Goal: Information Seeking & Learning: Compare options

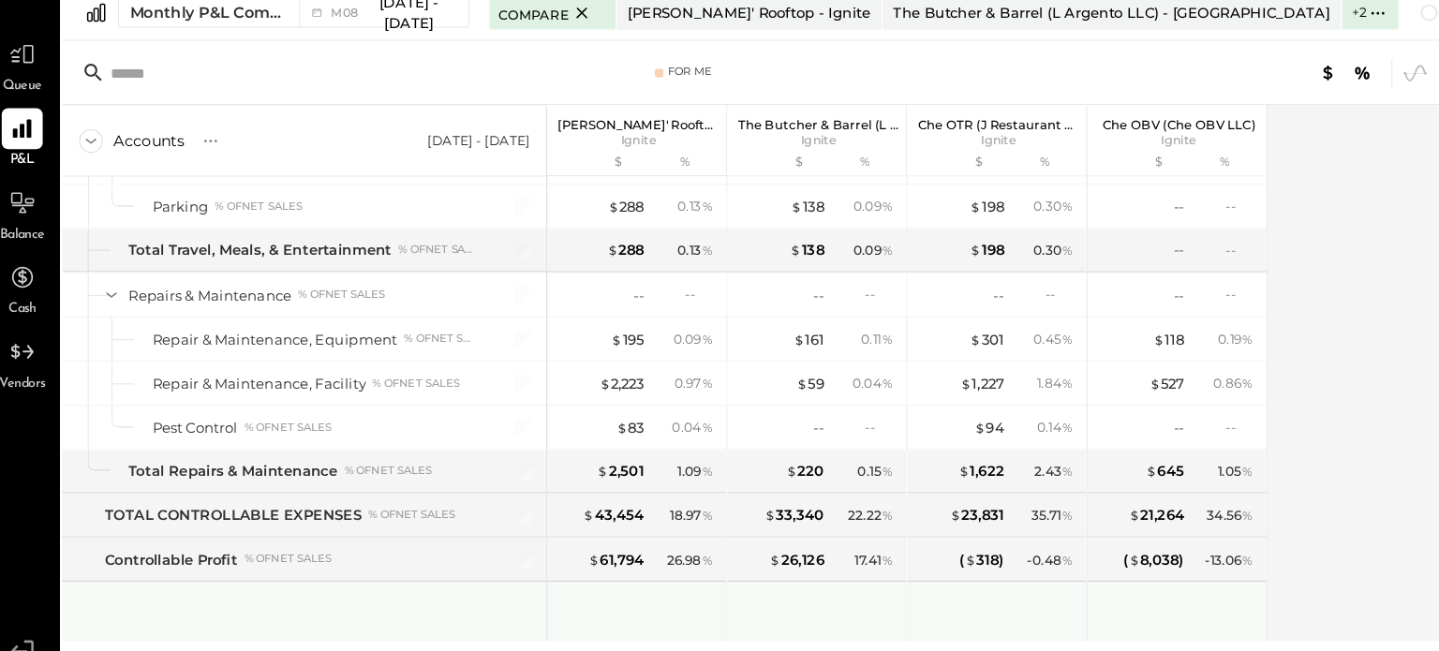
scroll to position [4707, 0]
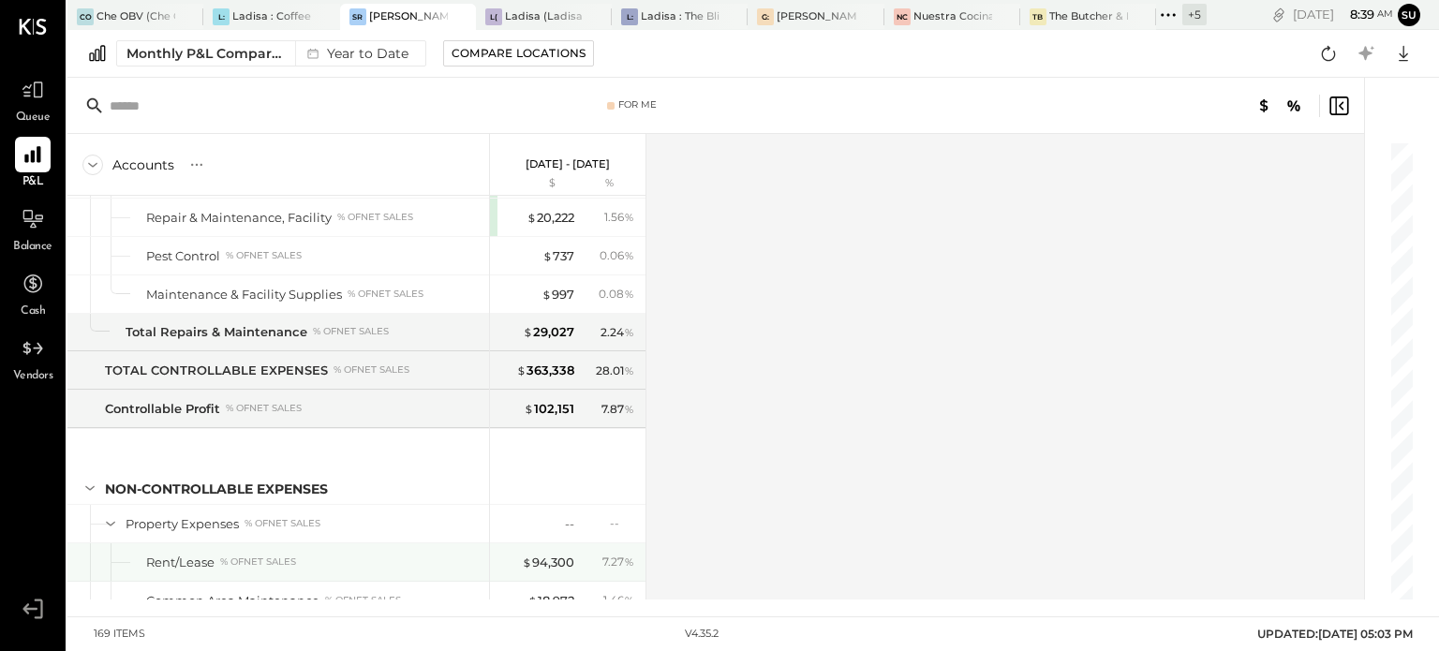
scroll to position [4947, 0]
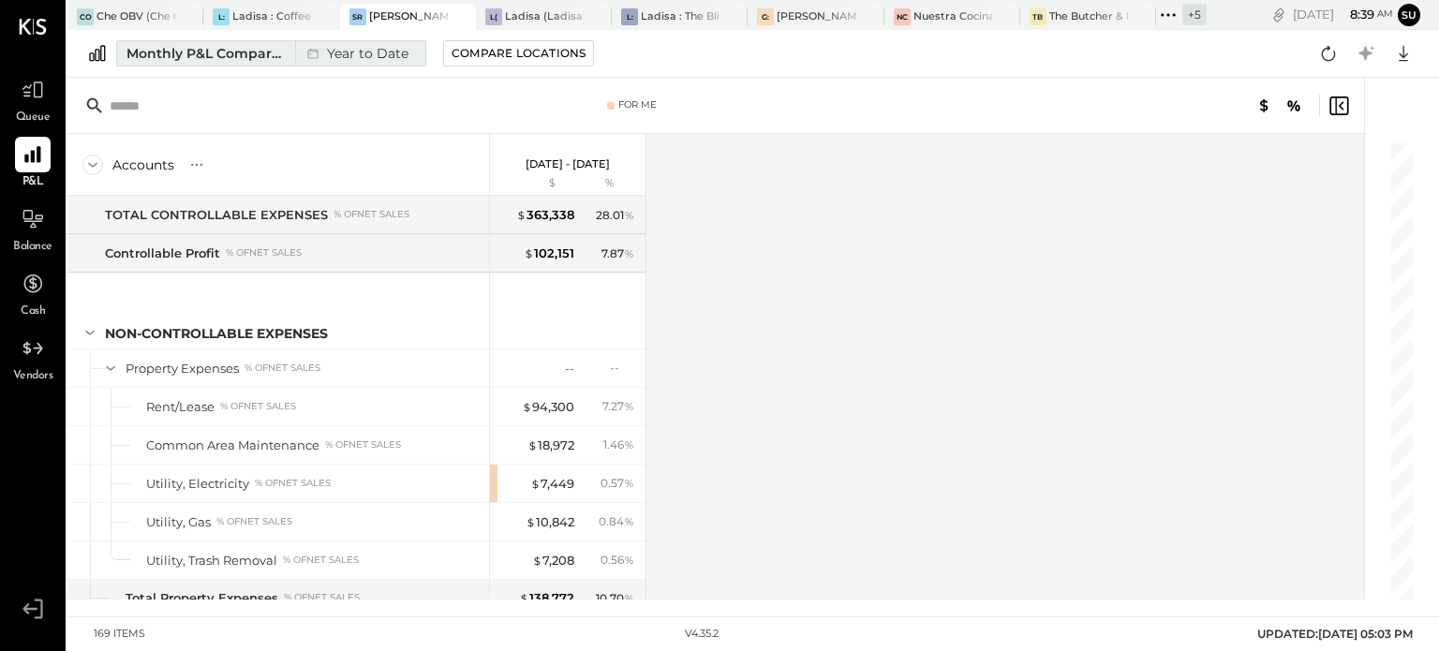
click at [236, 48] on div "Monthly P&L Comparison" at bounding box center [204, 53] width 157 height 19
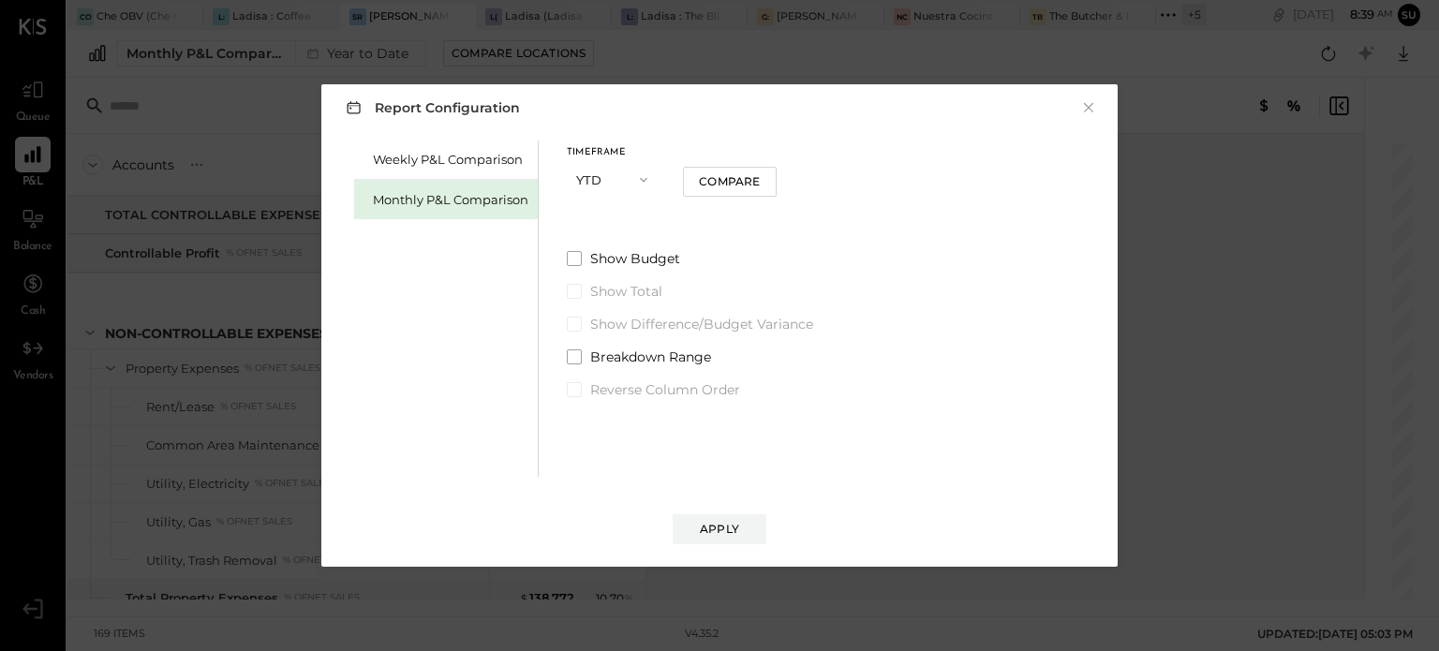
click at [643, 176] on icon "button" at bounding box center [643, 179] width 15 height 15
click at [596, 288] on div "Year" at bounding box center [614, 280] width 92 height 34
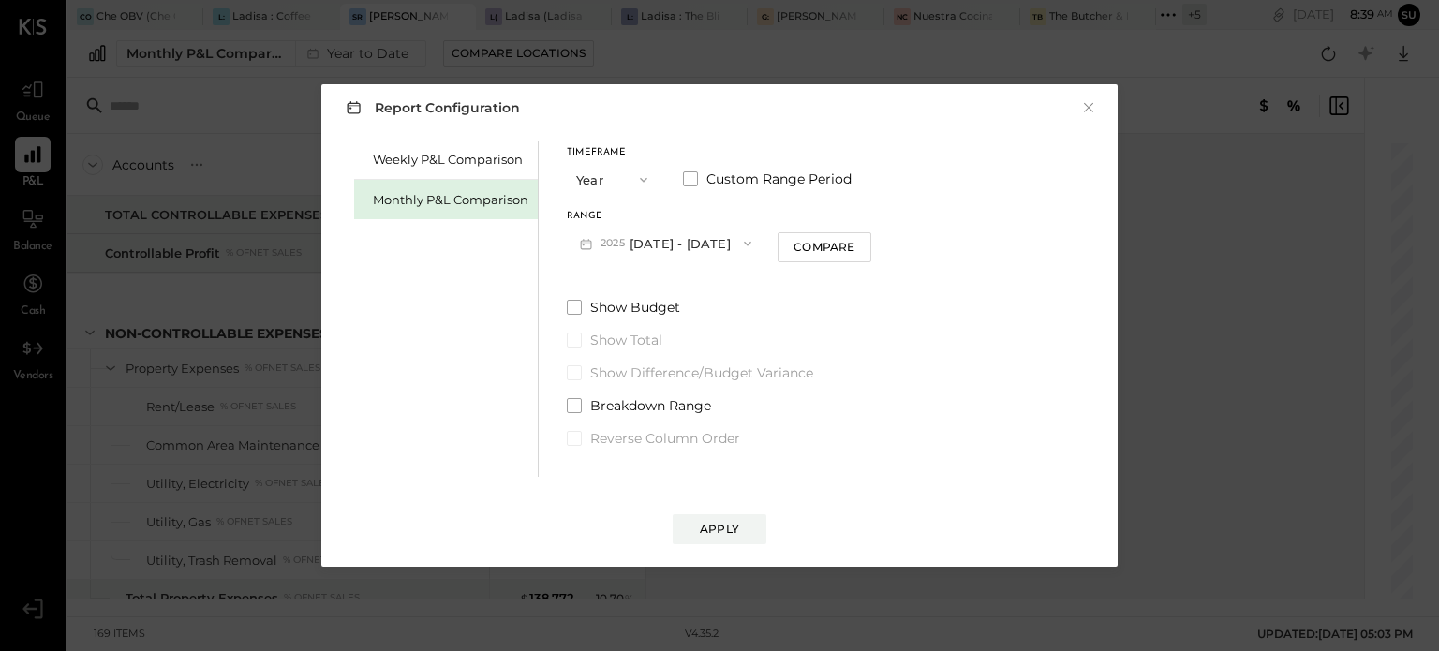
click at [755, 241] on icon "button" at bounding box center [747, 243] width 15 height 15
click at [745, 273] on div "2024 Jan 1 - Dec 31, 2024" at bounding box center [675, 285] width 214 height 39
click at [702, 517] on button "Apply" at bounding box center [719, 529] width 94 height 30
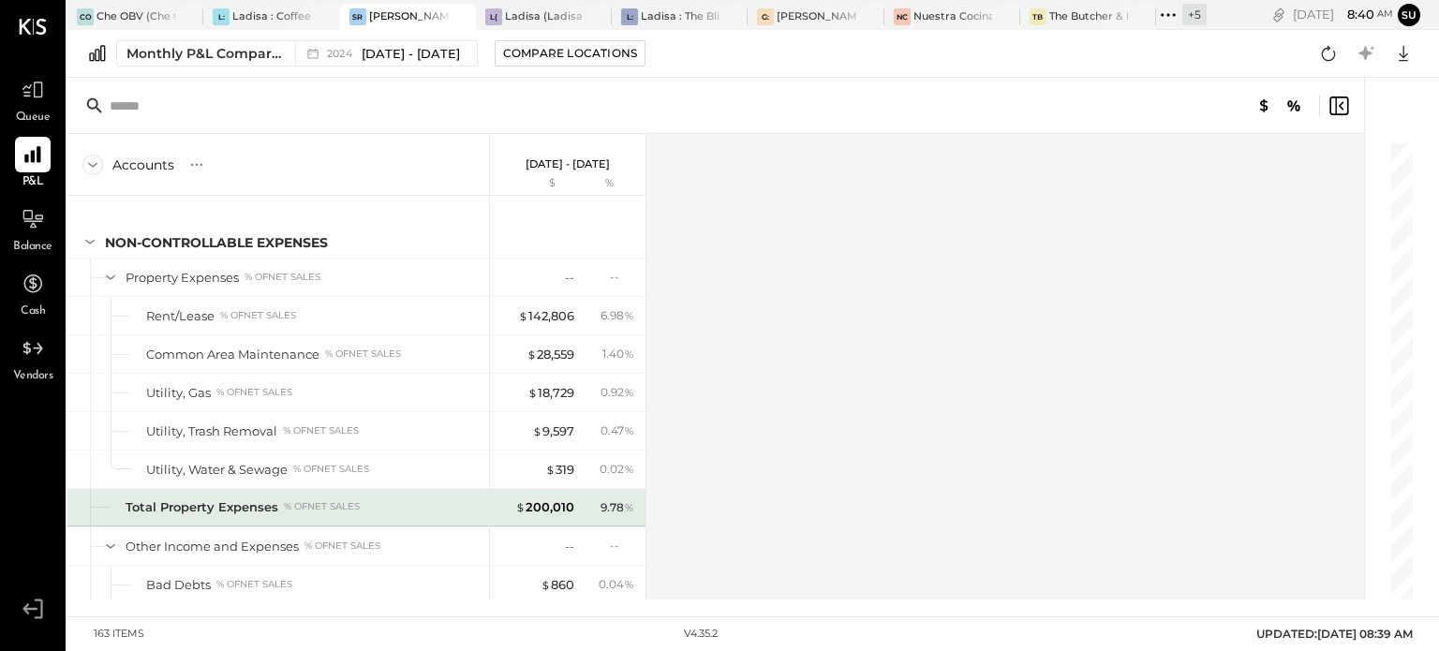
scroll to position [4807, 0]
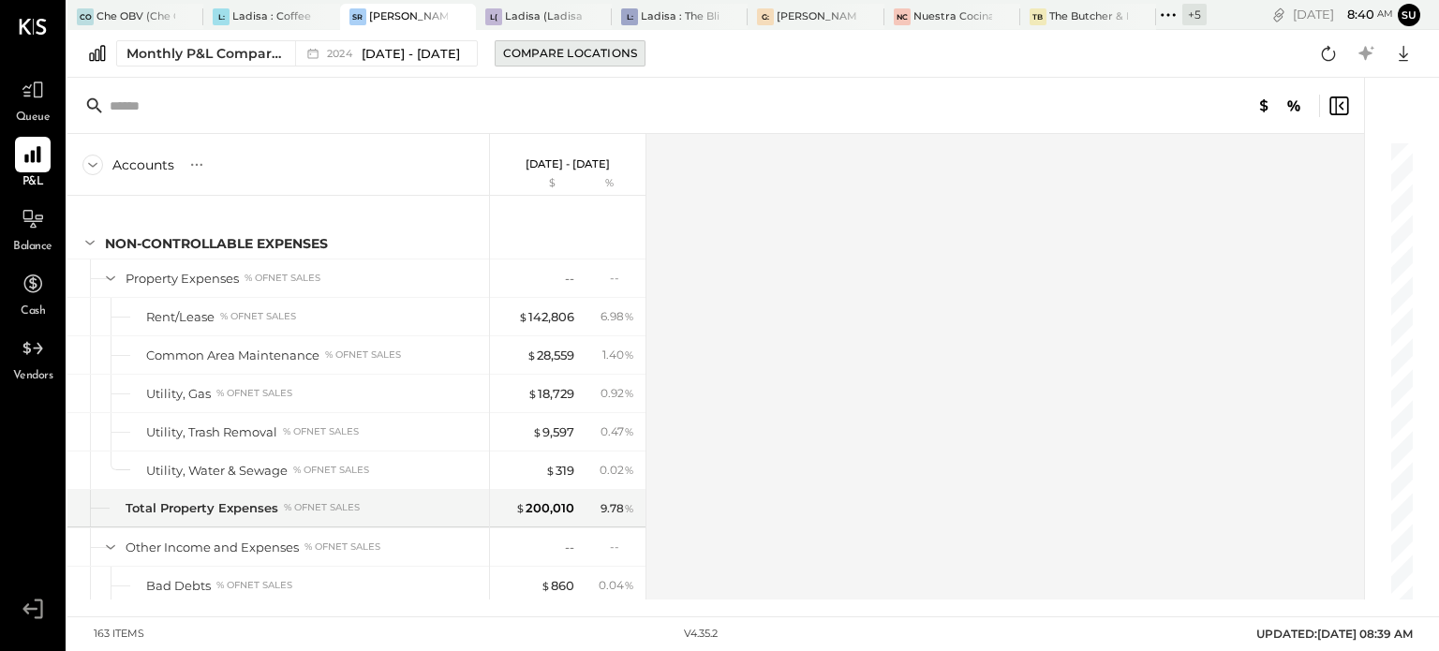
click at [628, 49] on div "Compare Locations" at bounding box center [570, 53] width 134 height 16
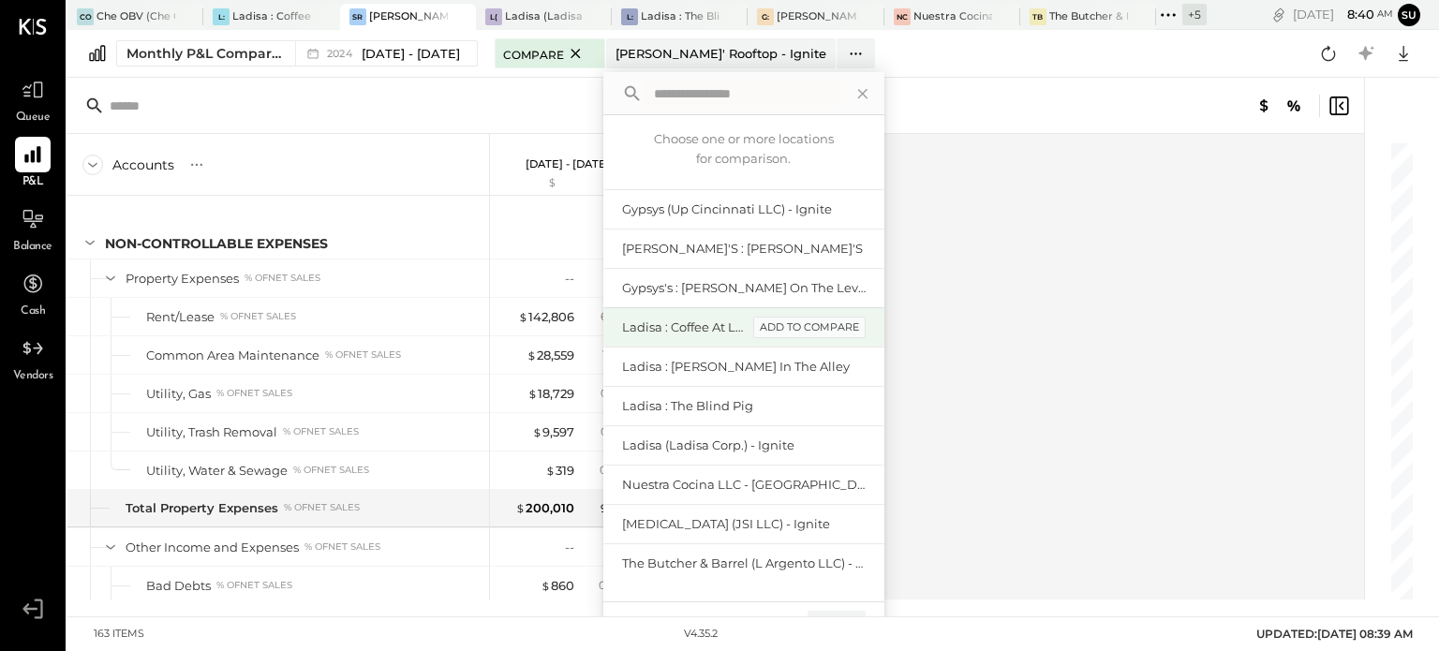
scroll to position [124, 0]
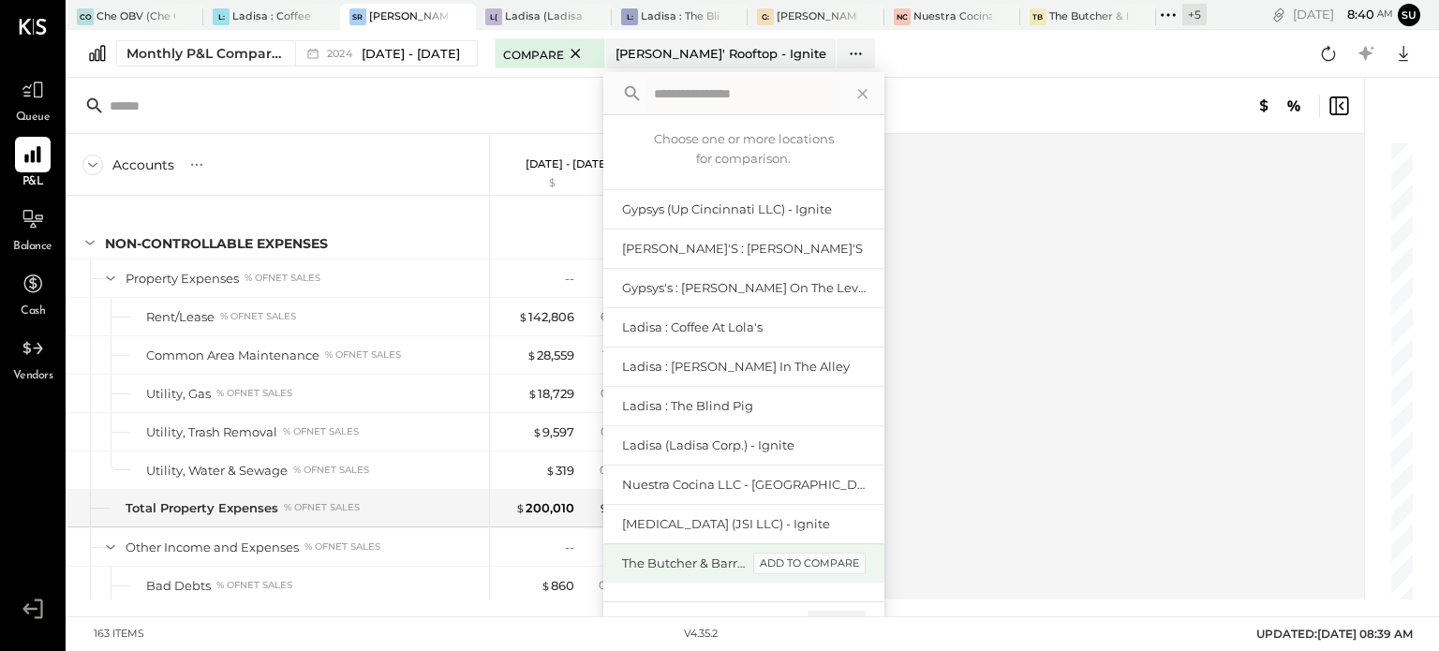
click at [839, 563] on div "add to compare" at bounding box center [809, 564] width 112 height 22
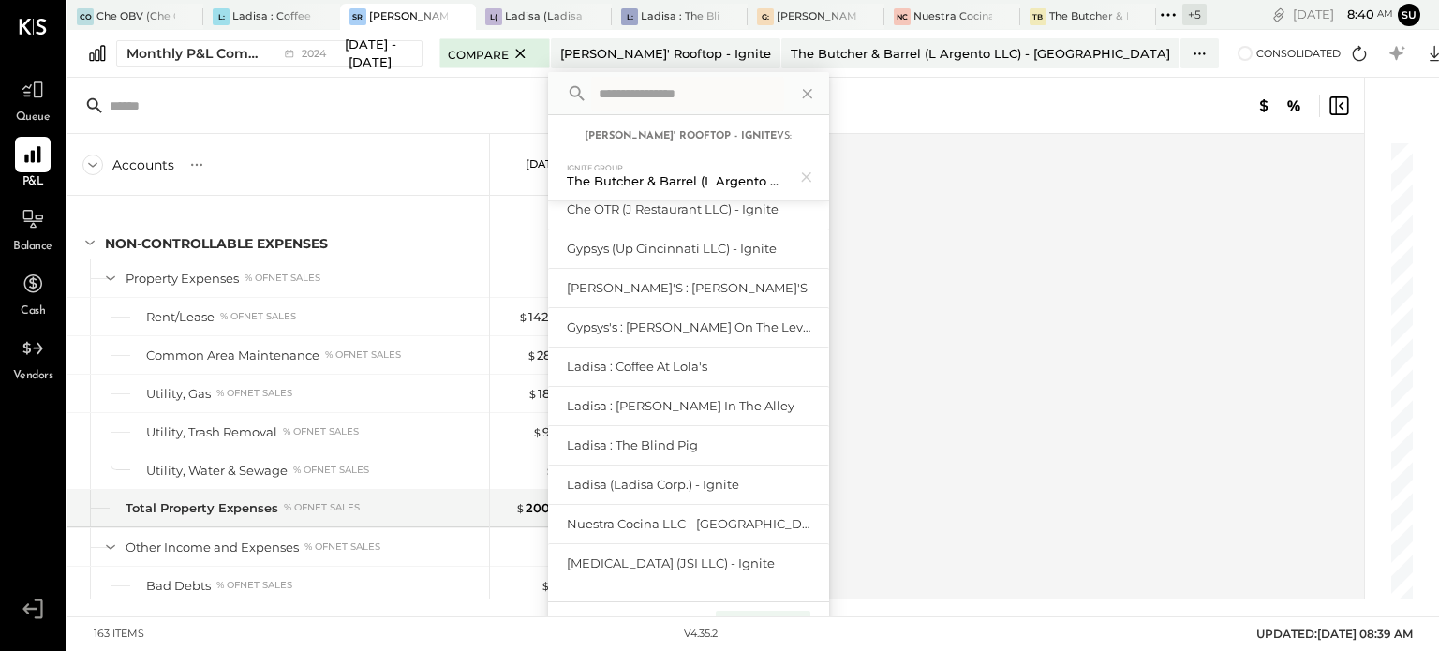
scroll to position [108, 0]
click at [810, 614] on div "Compare (1)" at bounding box center [763, 626] width 95 height 30
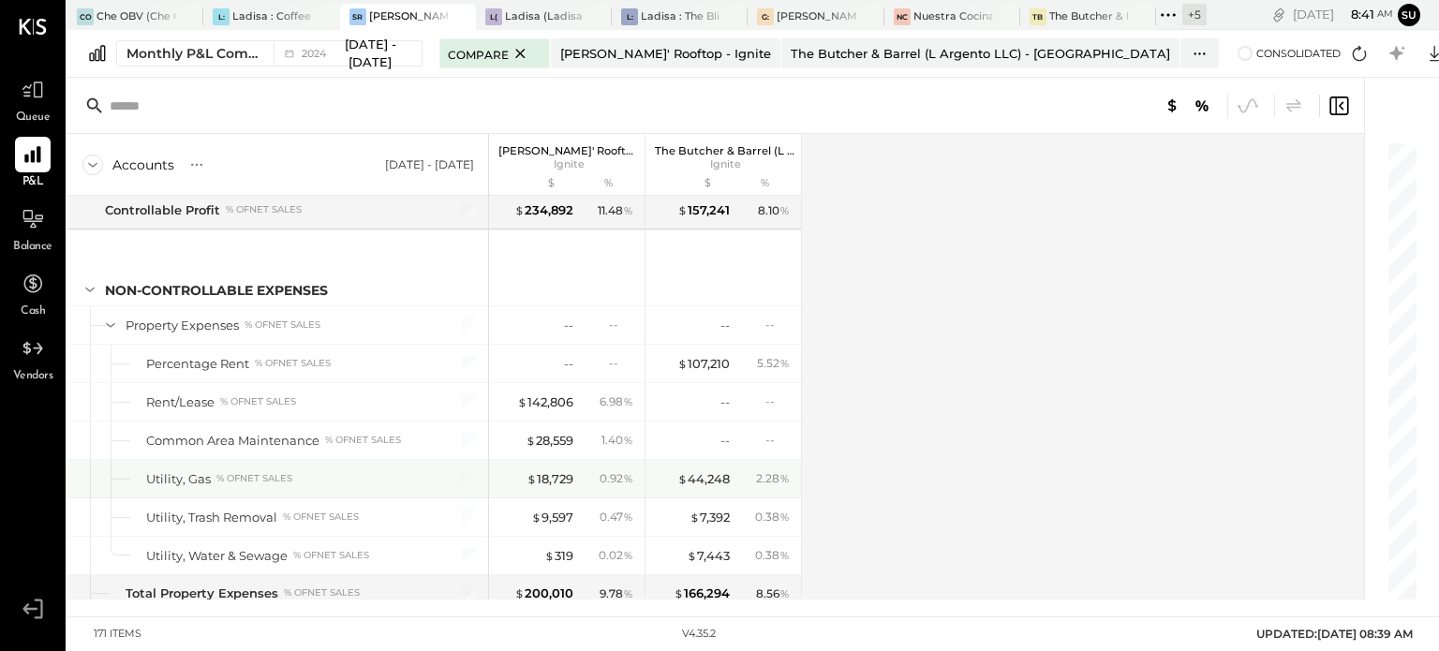
scroll to position [4990, 0]
